Goal: Task Accomplishment & Management: Complete application form

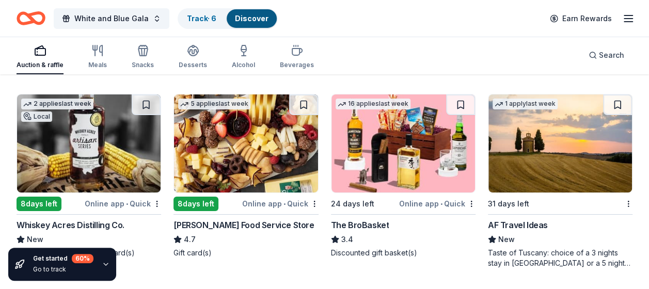
scroll to position [1910, 0]
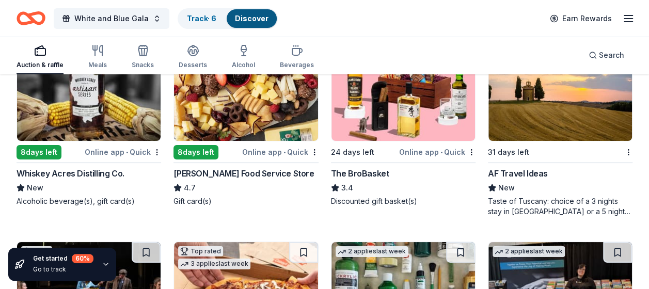
click at [88, 174] on div "Whiskey Acres Distilling Co." at bounding box center [71, 173] width 108 height 12
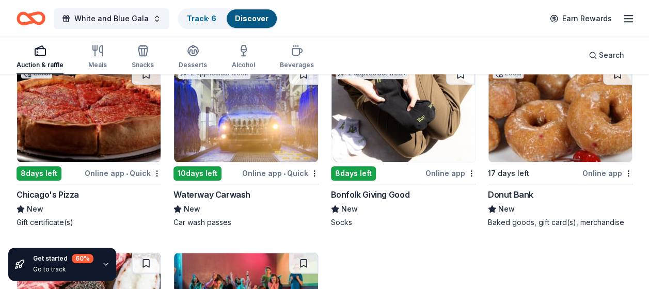
scroll to position [2271, 0]
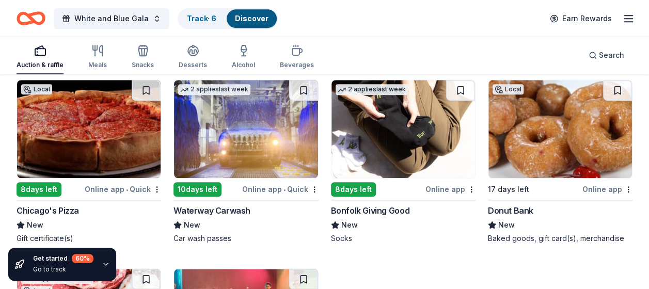
click at [554, 148] on img at bounding box center [559, 129] width 143 height 98
click at [395, 140] on img at bounding box center [402, 129] width 143 height 98
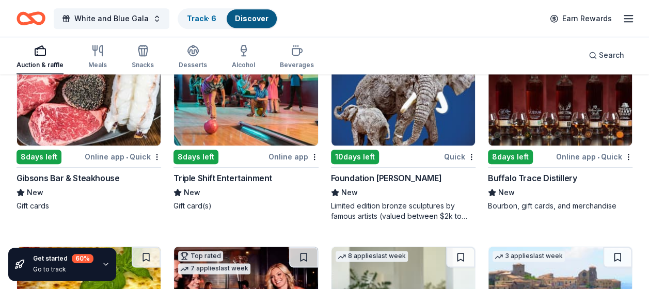
scroll to position [2477, 0]
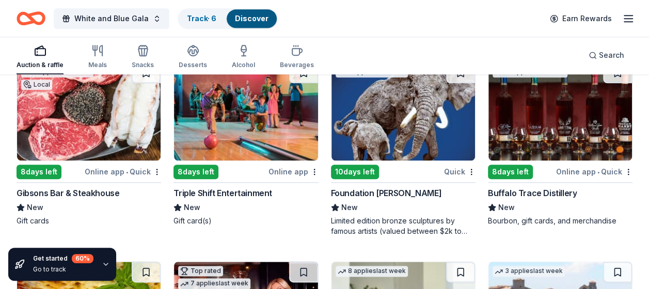
click at [554, 111] on img at bounding box center [559, 111] width 143 height 98
click at [535, 146] on img at bounding box center [559, 111] width 143 height 98
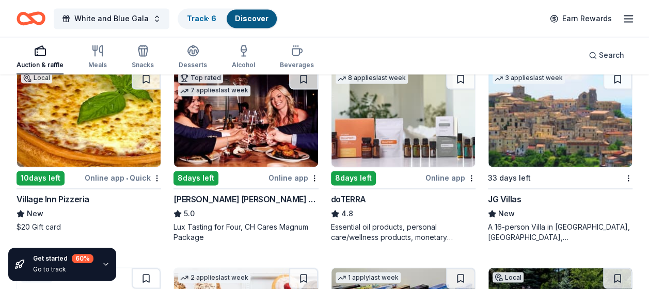
scroll to position [2632, 0]
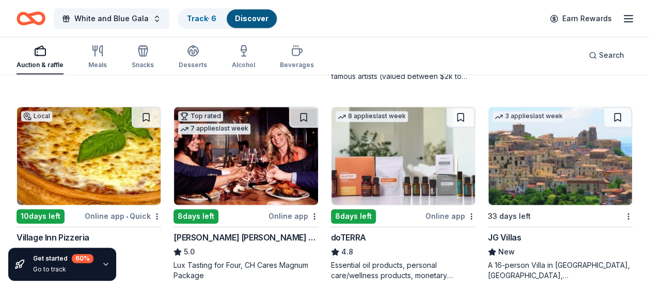
click at [242, 156] on img at bounding box center [245, 156] width 143 height 98
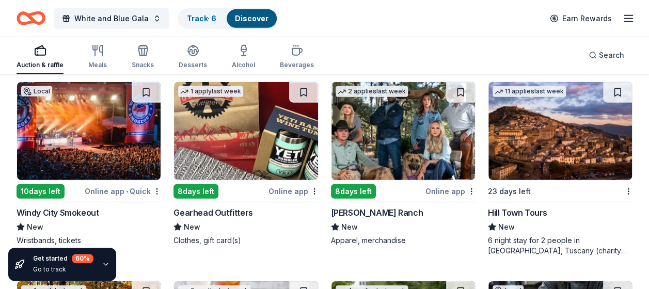
scroll to position [3427, 0]
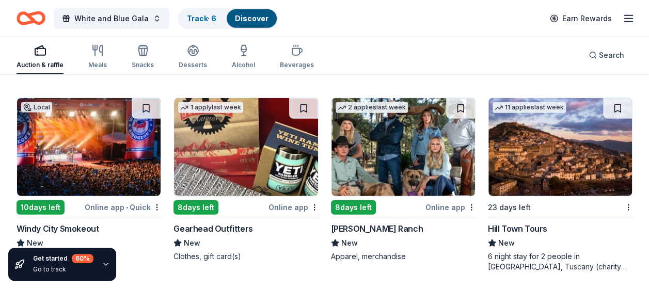
click at [271, 152] on img at bounding box center [245, 147] width 143 height 98
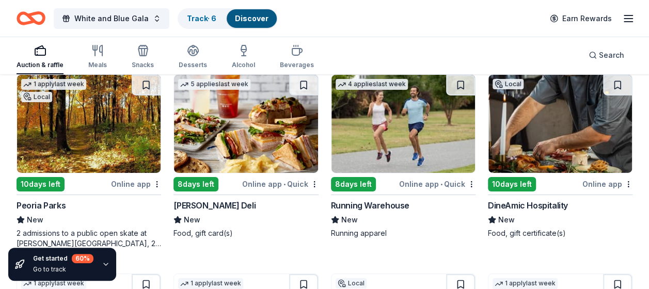
scroll to position [3634, 0]
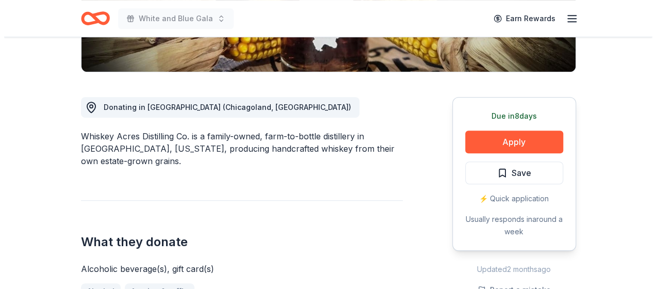
scroll to position [258, 0]
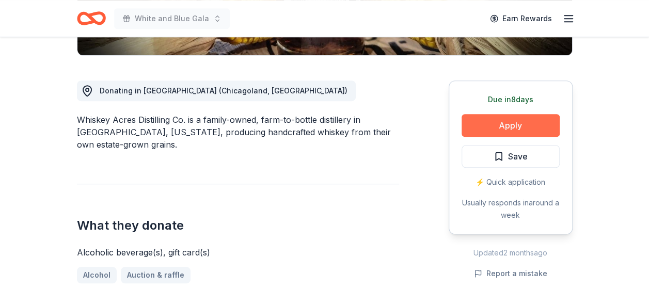
click at [505, 121] on button "Apply" at bounding box center [510, 125] width 98 height 23
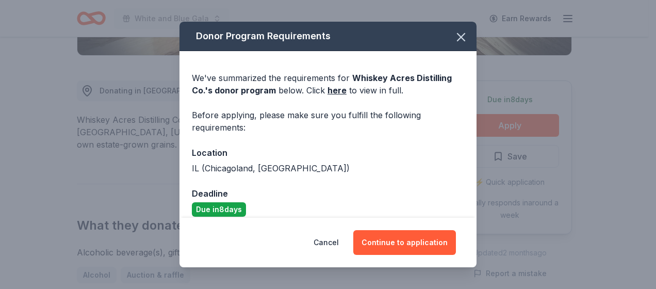
click at [422, 226] on div "Cancel Continue to application" at bounding box center [328, 243] width 297 height 50
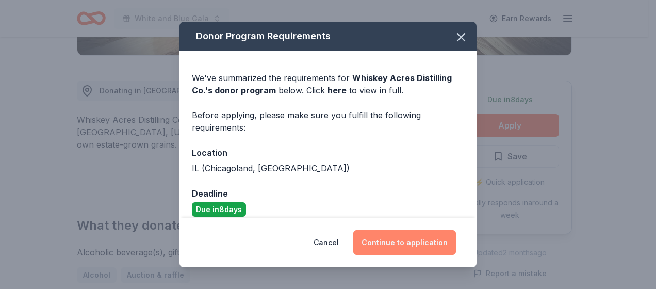
click at [414, 238] on button "Continue to application" at bounding box center [405, 242] width 103 height 25
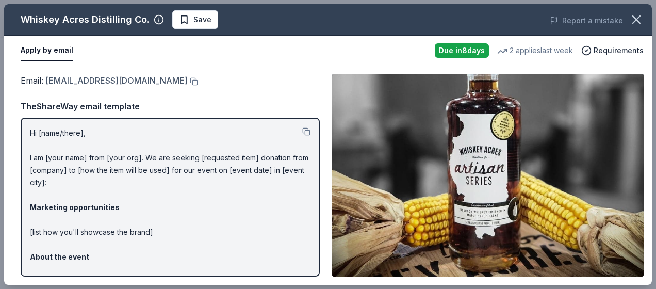
click at [97, 78] on link "sue@whiskeyacres.com" at bounding box center [116, 80] width 142 height 13
click at [188, 82] on button at bounding box center [193, 81] width 10 height 8
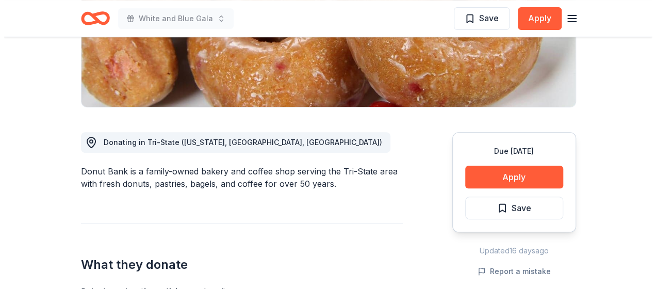
scroll to position [206, 0]
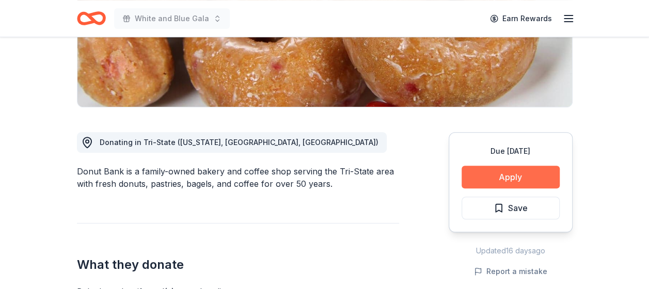
click at [489, 174] on button "Apply" at bounding box center [510, 177] width 98 height 23
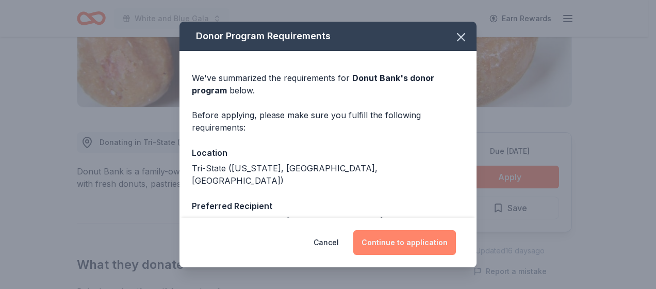
click at [439, 243] on button "Continue to application" at bounding box center [405, 242] width 103 height 25
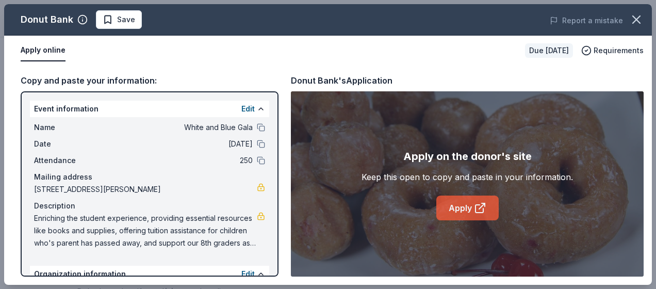
click at [473, 205] on link "Apply" at bounding box center [468, 208] width 62 height 25
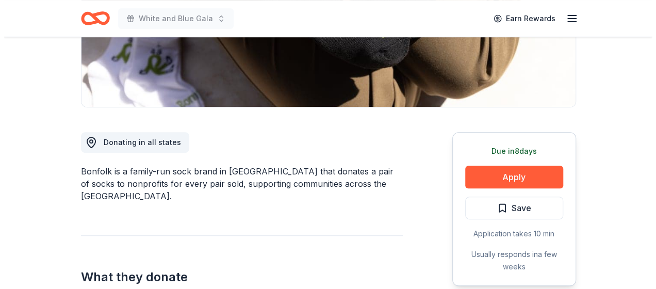
scroll to position [258, 0]
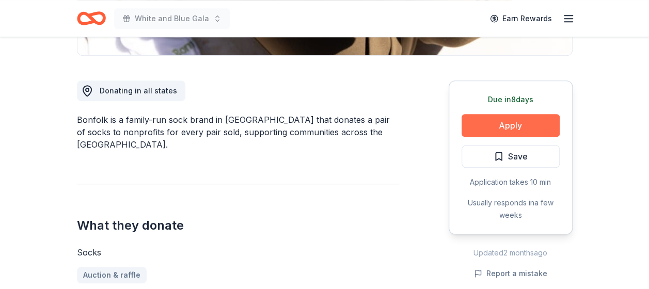
click at [504, 125] on button "Apply" at bounding box center [510, 125] width 98 height 23
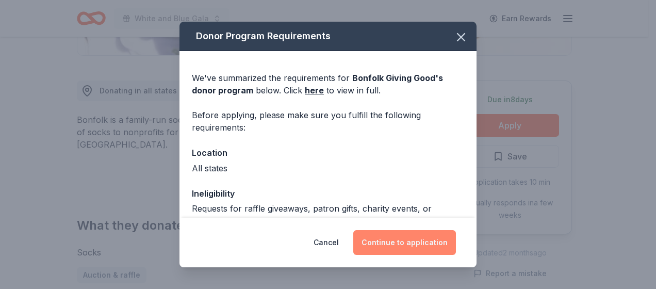
click at [394, 240] on button "Continue to application" at bounding box center [405, 242] width 103 height 25
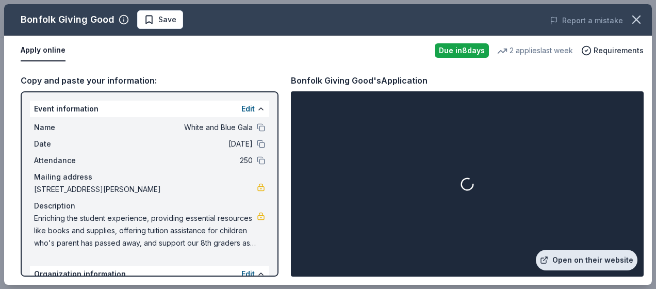
click at [579, 256] on link "Open on their website" at bounding box center [587, 260] width 102 height 21
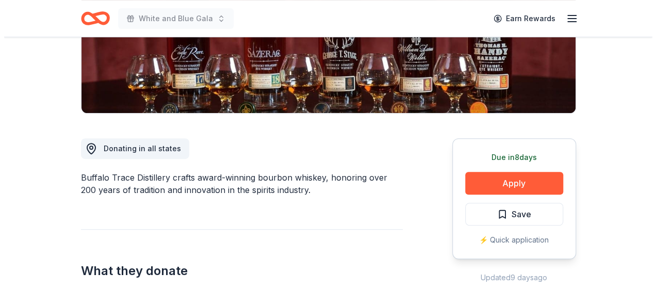
scroll to position [258, 0]
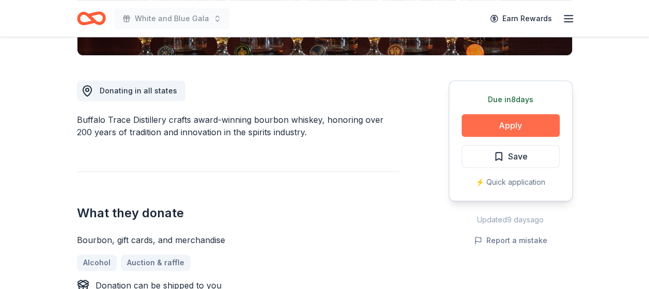
click at [499, 124] on button "Apply" at bounding box center [510, 125] width 98 height 23
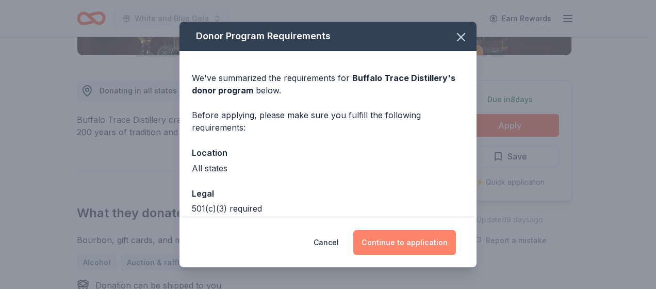
click at [379, 240] on button "Continue to application" at bounding box center [405, 242] width 103 height 25
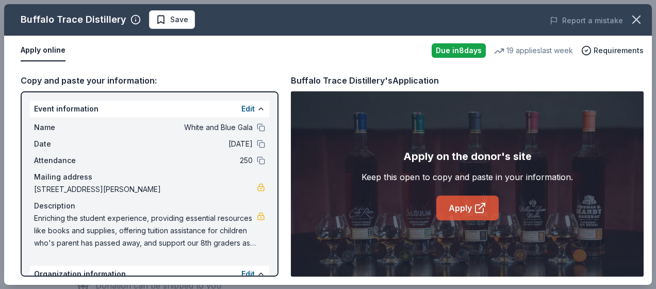
click at [476, 212] on icon at bounding box center [480, 209] width 8 height 8
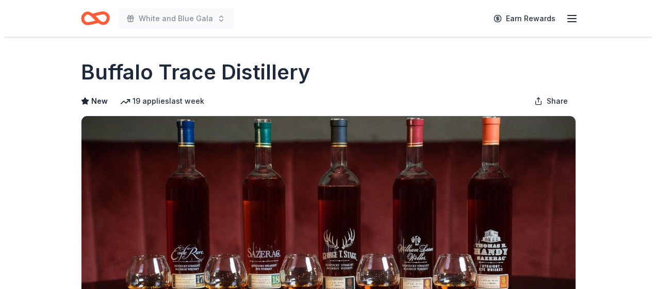
scroll to position [361, 0]
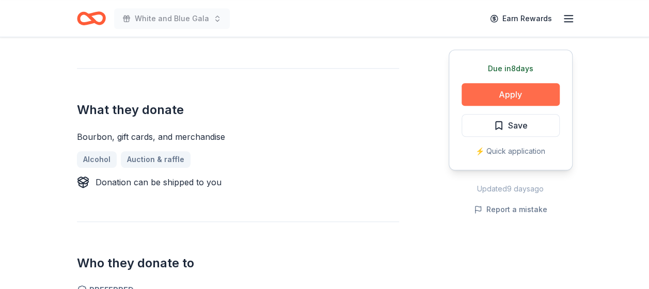
click at [517, 94] on button "Apply" at bounding box center [510, 94] width 98 height 23
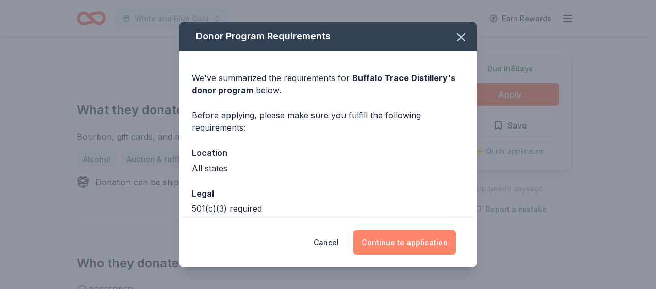
click at [400, 243] on button "Continue to application" at bounding box center [405, 242] width 103 height 25
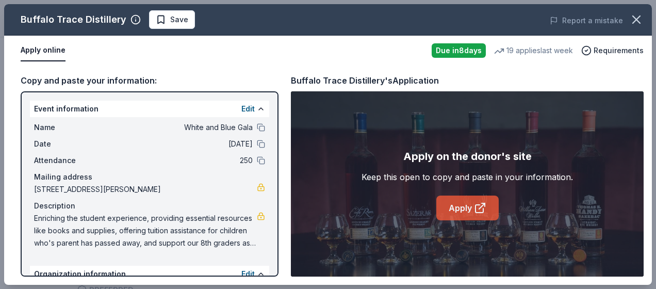
click at [461, 206] on link "Apply" at bounding box center [468, 208] width 62 height 25
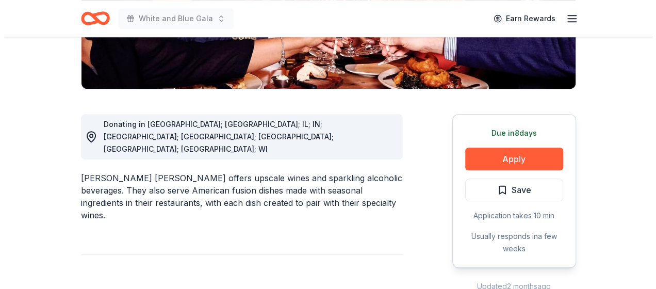
scroll to position [310, 0]
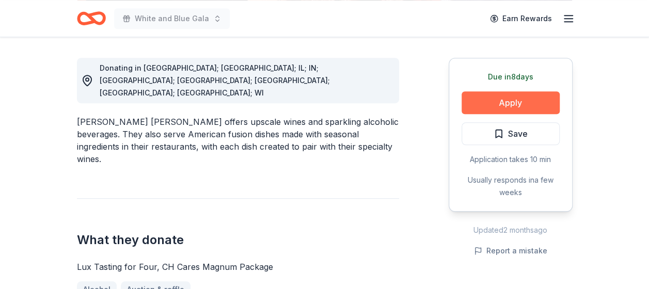
click at [511, 98] on button "Apply" at bounding box center [510, 102] width 98 height 23
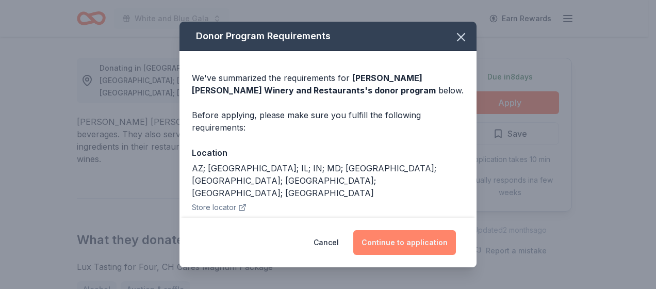
click at [390, 249] on button "Continue to application" at bounding box center [405, 242] width 103 height 25
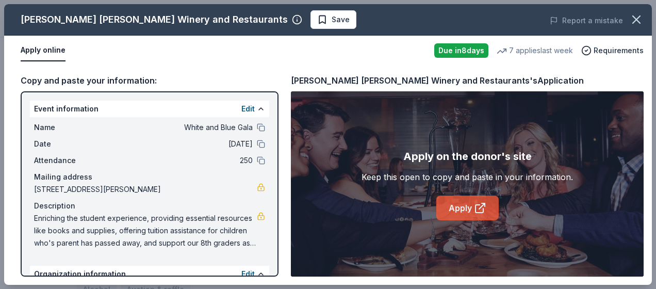
click at [472, 209] on link "Apply" at bounding box center [468, 208] width 62 height 25
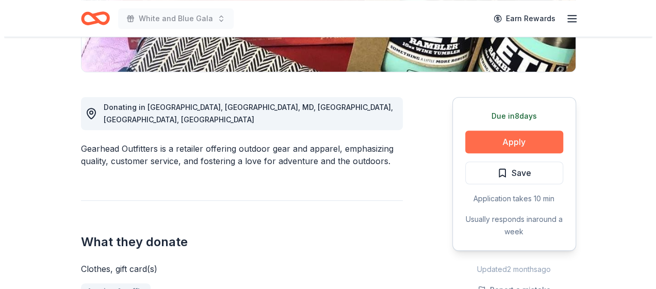
scroll to position [258, 0]
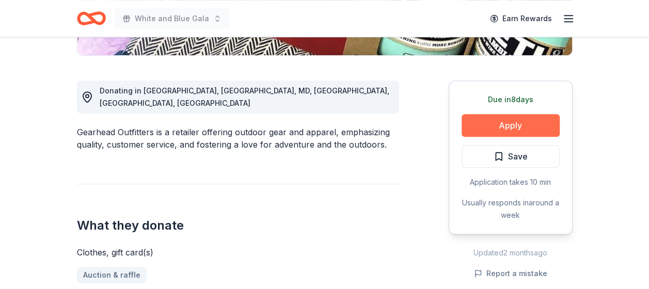
click at [518, 122] on button "Apply" at bounding box center [510, 125] width 98 height 23
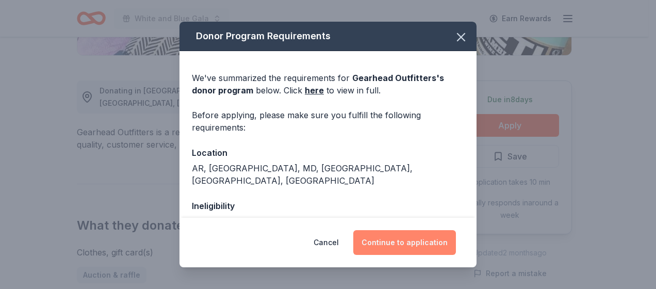
click at [398, 239] on button "Continue to application" at bounding box center [405, 242] width 103 height 25
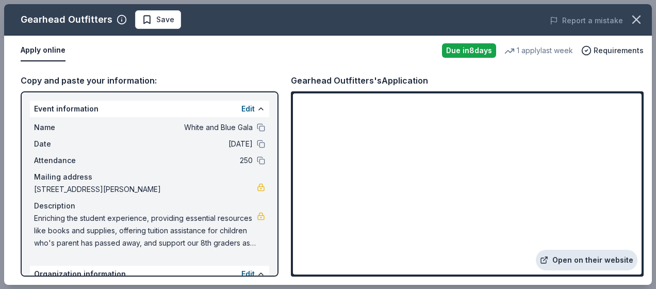
click at [565, 259] on link "Open on their website" at bounding box center [587, 260] width 102 height 21
